Goal: Information Seeking & Learning: Learn about a topic

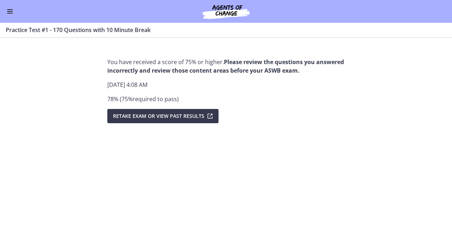
click at [9, 15] on button "Enable menu" at bounding box center [10, 11] width 9 height 9
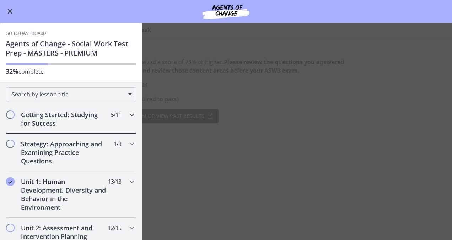
click at [42, 115] on h2 "Getting Started: Studying for Success" at bounding box center [64, 118] width 87 height 17
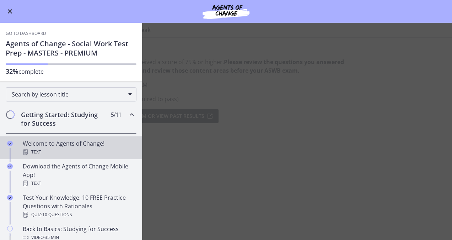
click at [44, 141] on div "Welcome to Agents of Change! Text" at bounding box center [78, 147] width 111 height 17
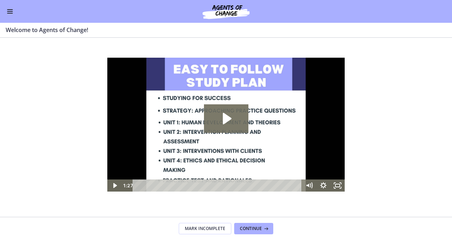
click at [8, 15] on button "Enable menu" at bounding box center [10, 11] width 9 height 9
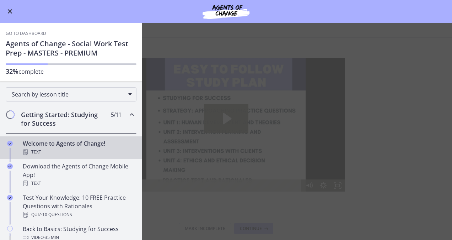
click at [29, 32] on link "Go to Dashboard" at bounding box center [26, 34] width 41 height 6
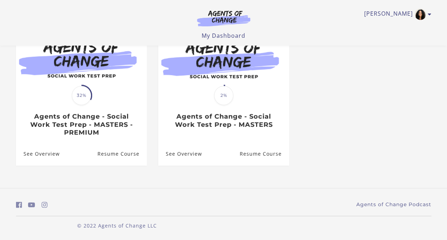
scroll to position [85, 0]
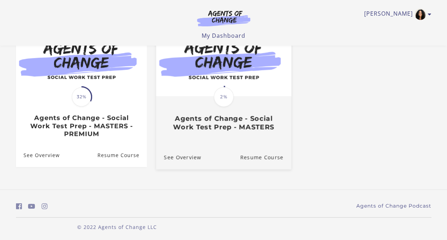
click at [268, 110] on div "Translation missing: en.liquid.partials.dashboard_course_card.progress_descript…" at bounding box center [223, 114] width 135 height 34
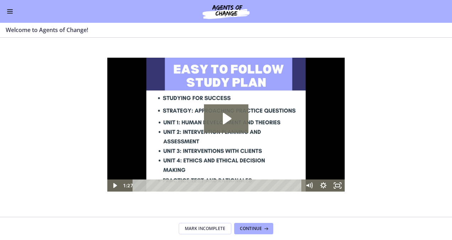
click at [11, 12] on button "Enable menu" at bounding box center [10, 11] width 9 height 9
